Goal: Task Accomplishment & Management: Manage account settings

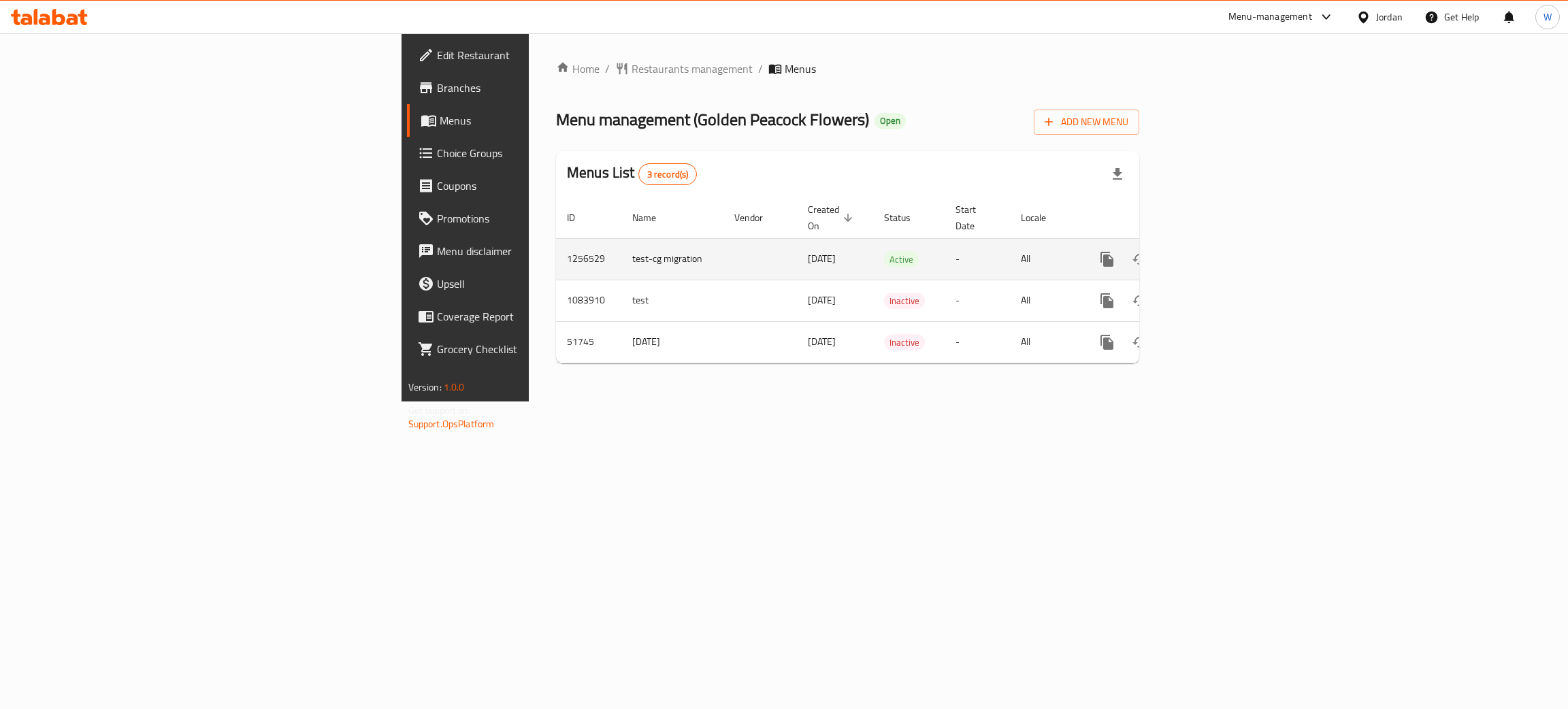
click at [1213, 251] on icon "enhanced table" at bounding box center [1205, 259] width 17 height 17
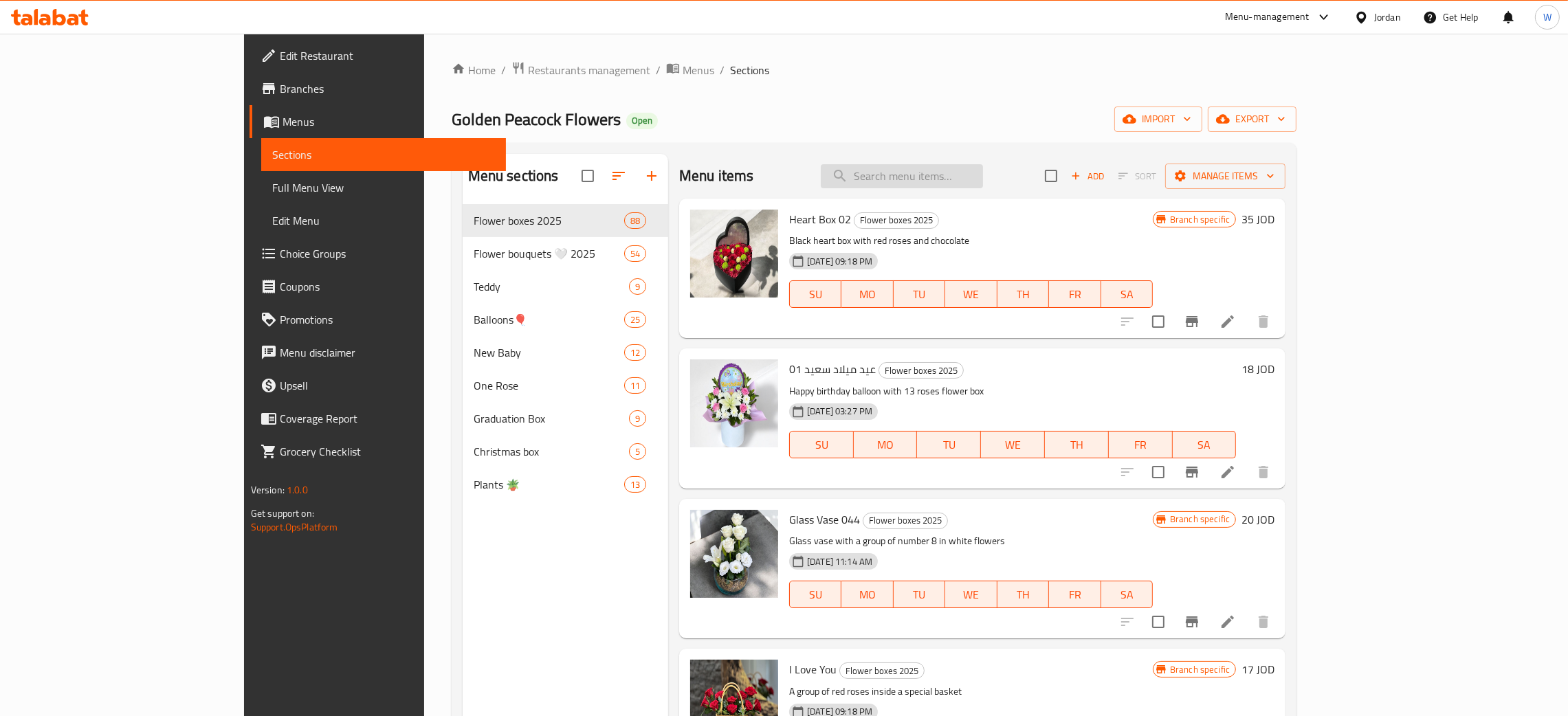
click at [946, 178] on input "search" at bounding box center [902, 176] width 162 height 24
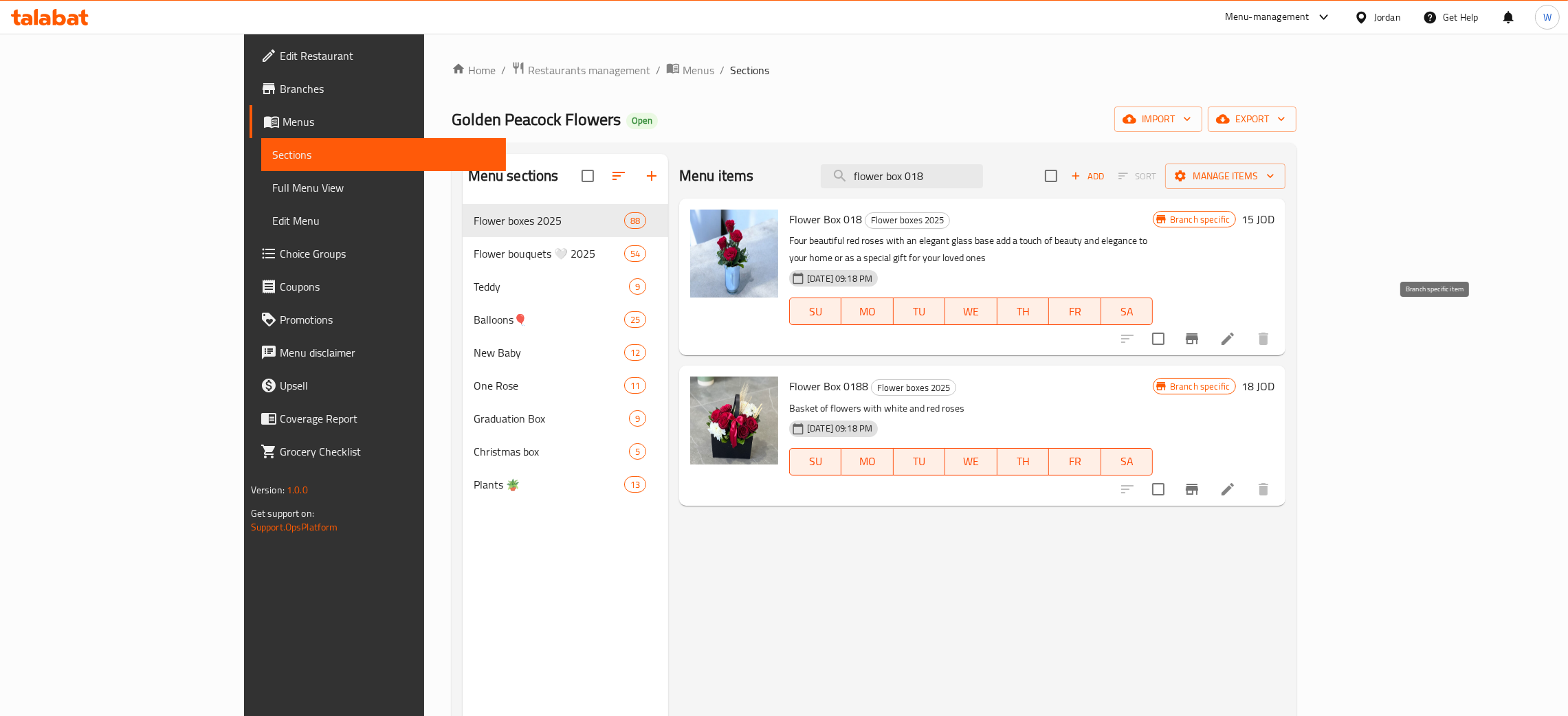
type input "flower box 018"
click at [1200, 331] on icon "Branch-specific-item" at bounding box center [1192, 339] width 17 height 17
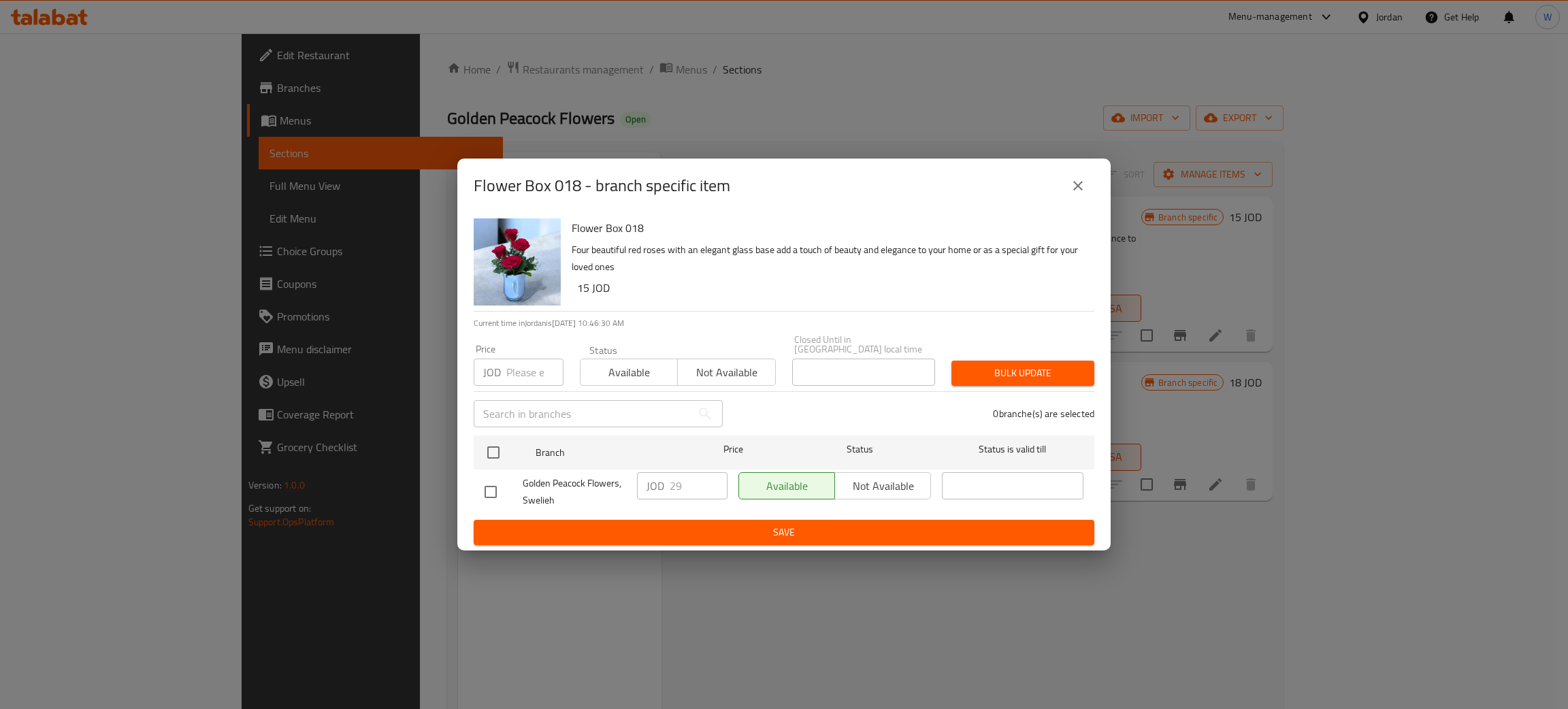
click at [1073, 192] on icon "close" at bounding box center [1078, 185] width 17 height 17
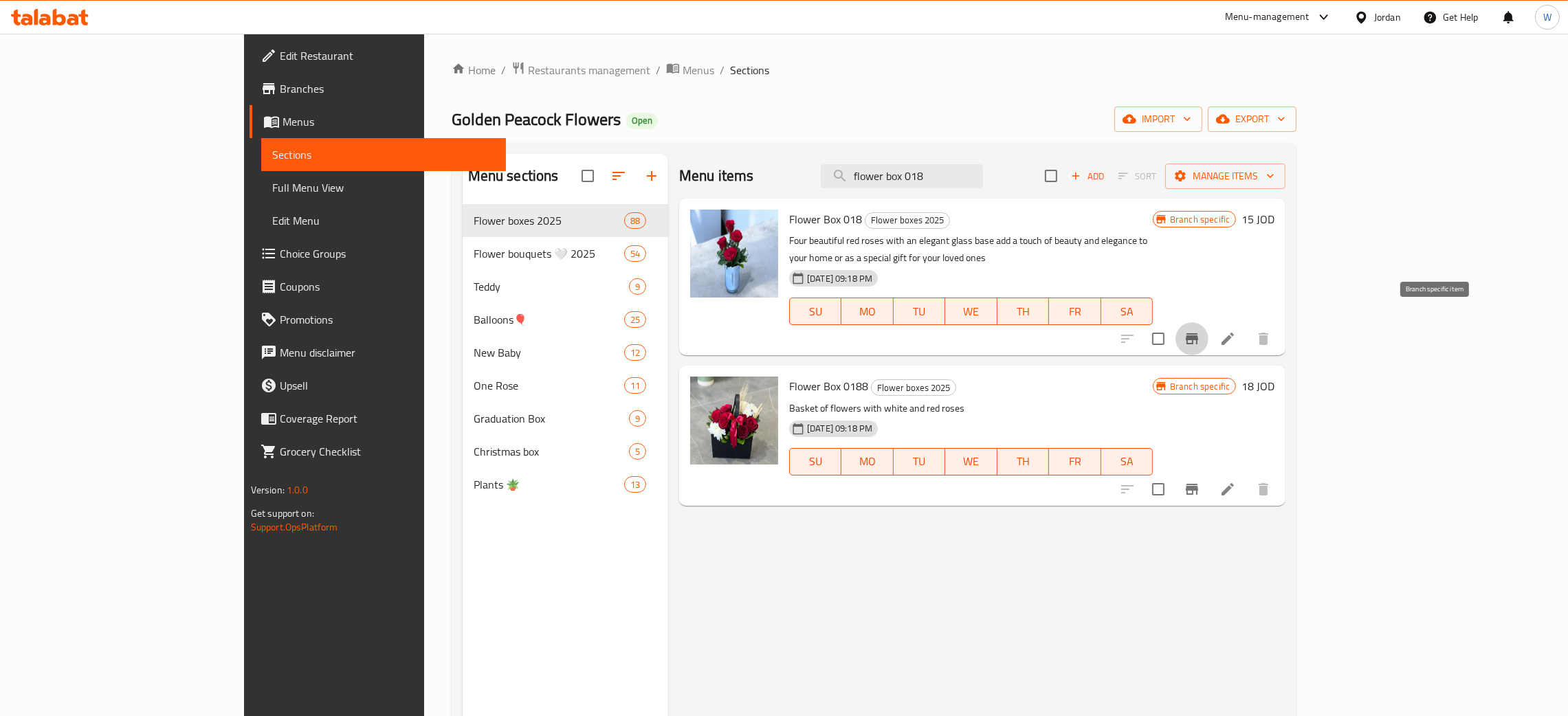
click at [1200, 331] on icon "Branch-specific-item" at bounding box center [1192, 339] width 17 height 17
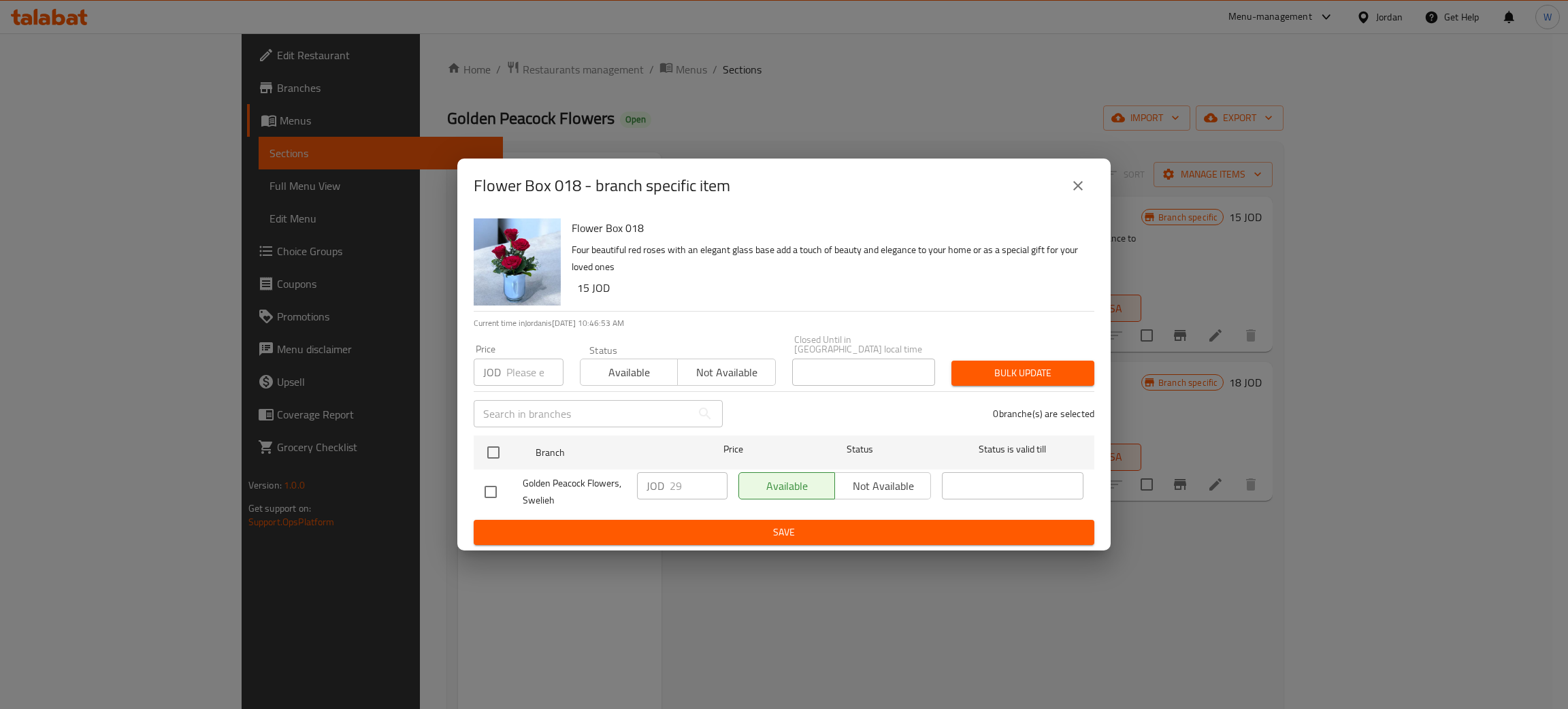
click at [489, 497] on input "checkbox" at bounding box center [490, 492] width 28 height 28
checkbox input "true"
drag, startPoint x: 688, startPoint y: 482, endPoint x: 572, endPoint y: 494, distance: 116.6
click at [572, 495] on div "Golden Peacock Flowers, Swelieh JOD 29 ​ Available Not available ​" at bounding box center [784, 492] width 610 height 51
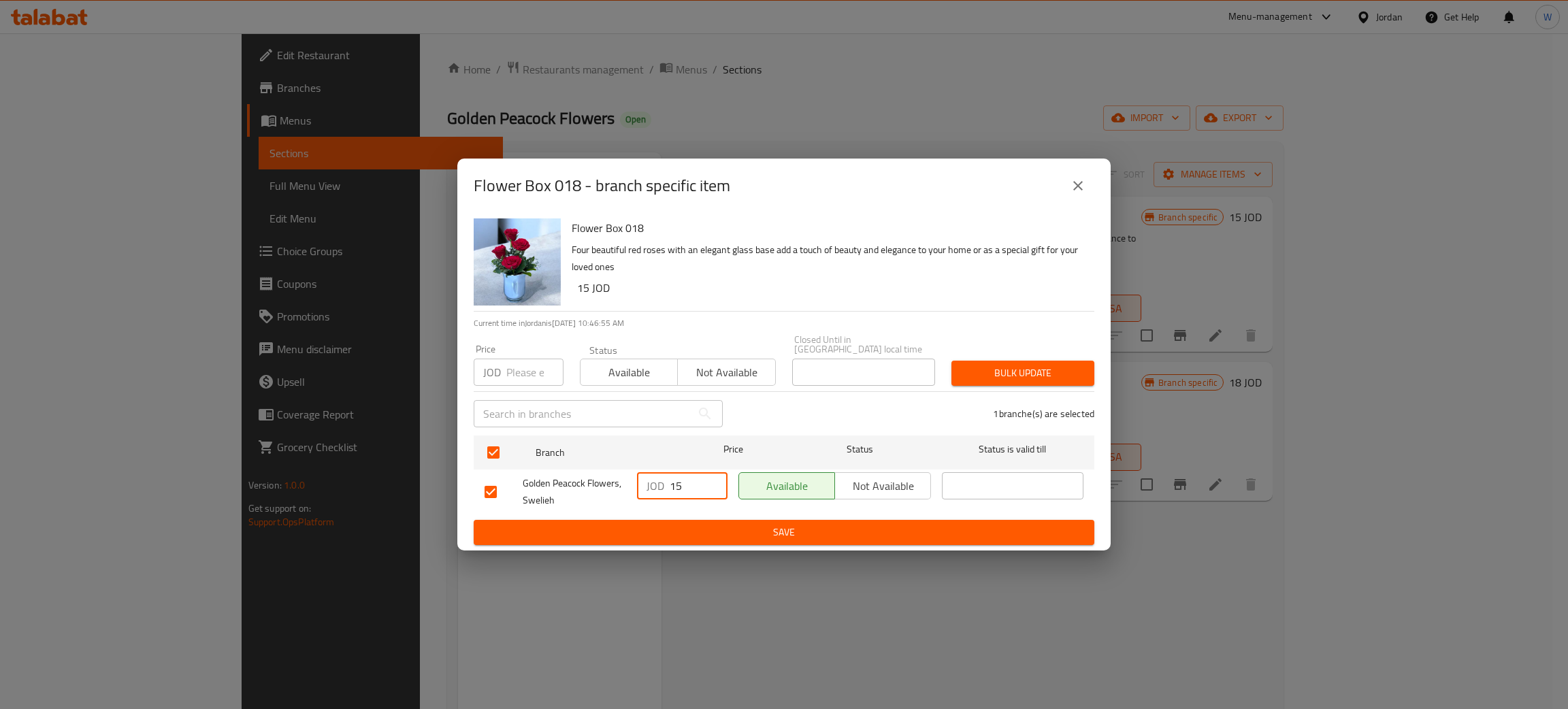
type input "15"
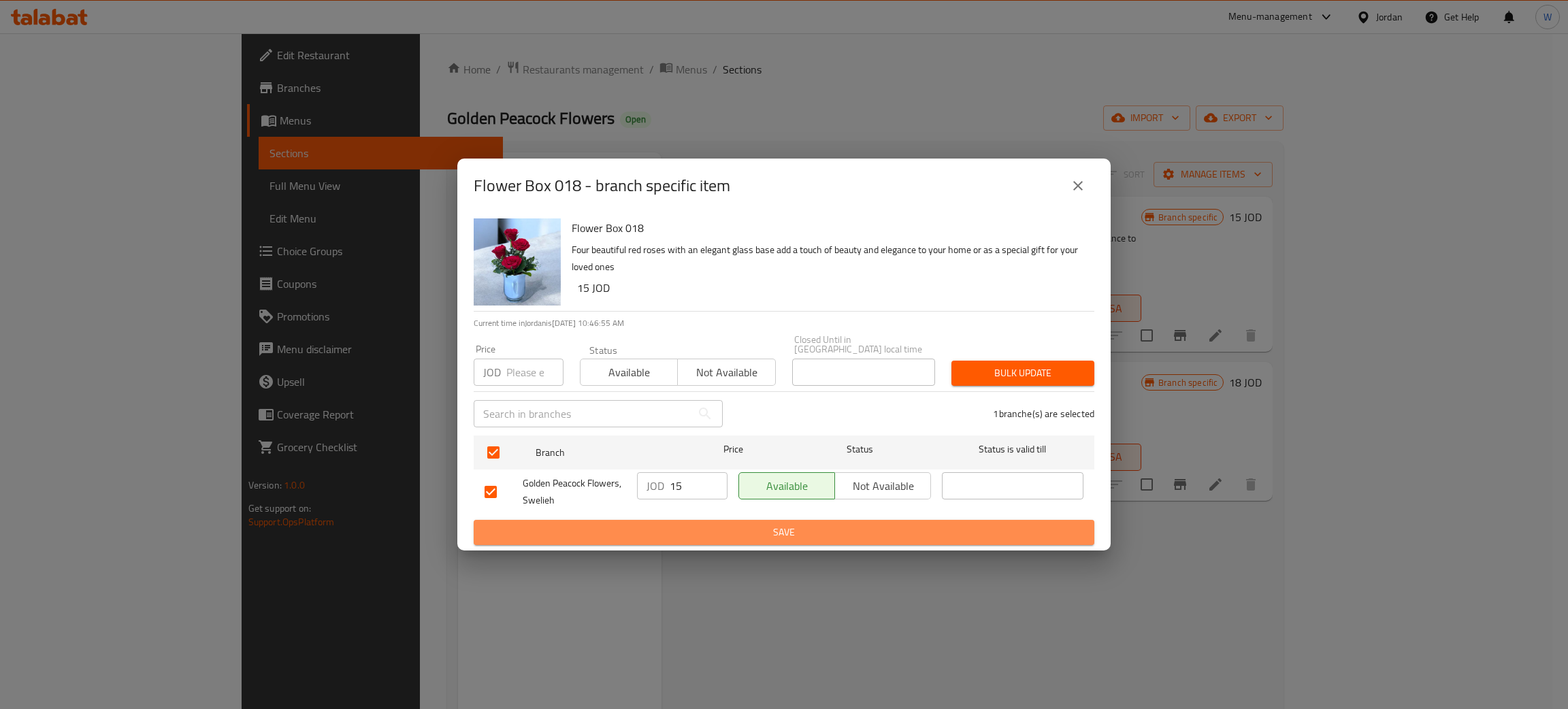
click at [735, 529] on span "Save" at bounding box center [783, 532] width 599 height 17
